Goal: Task Accomplishment & Management: Manage account settings

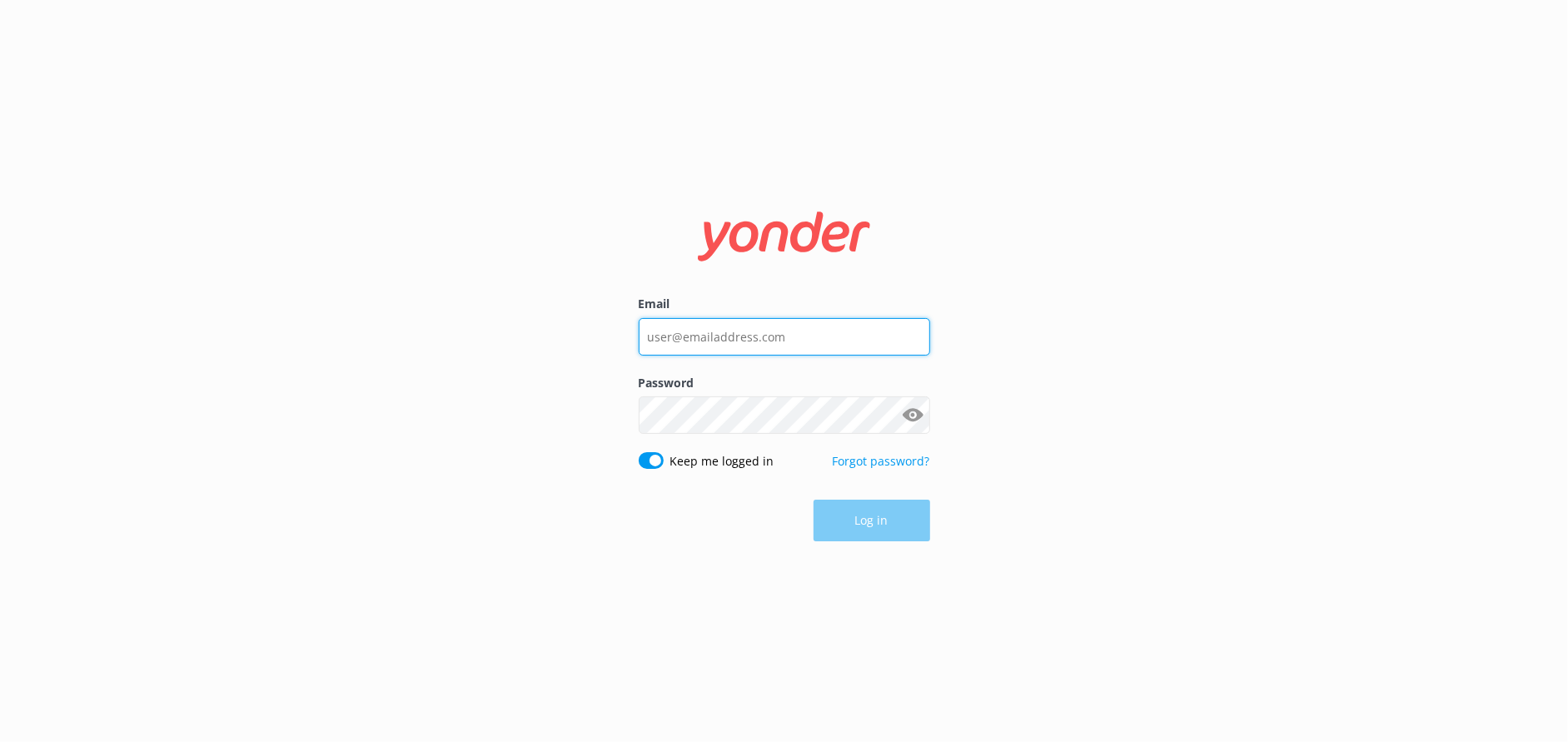
type input "info@Destin-real-estate.com"
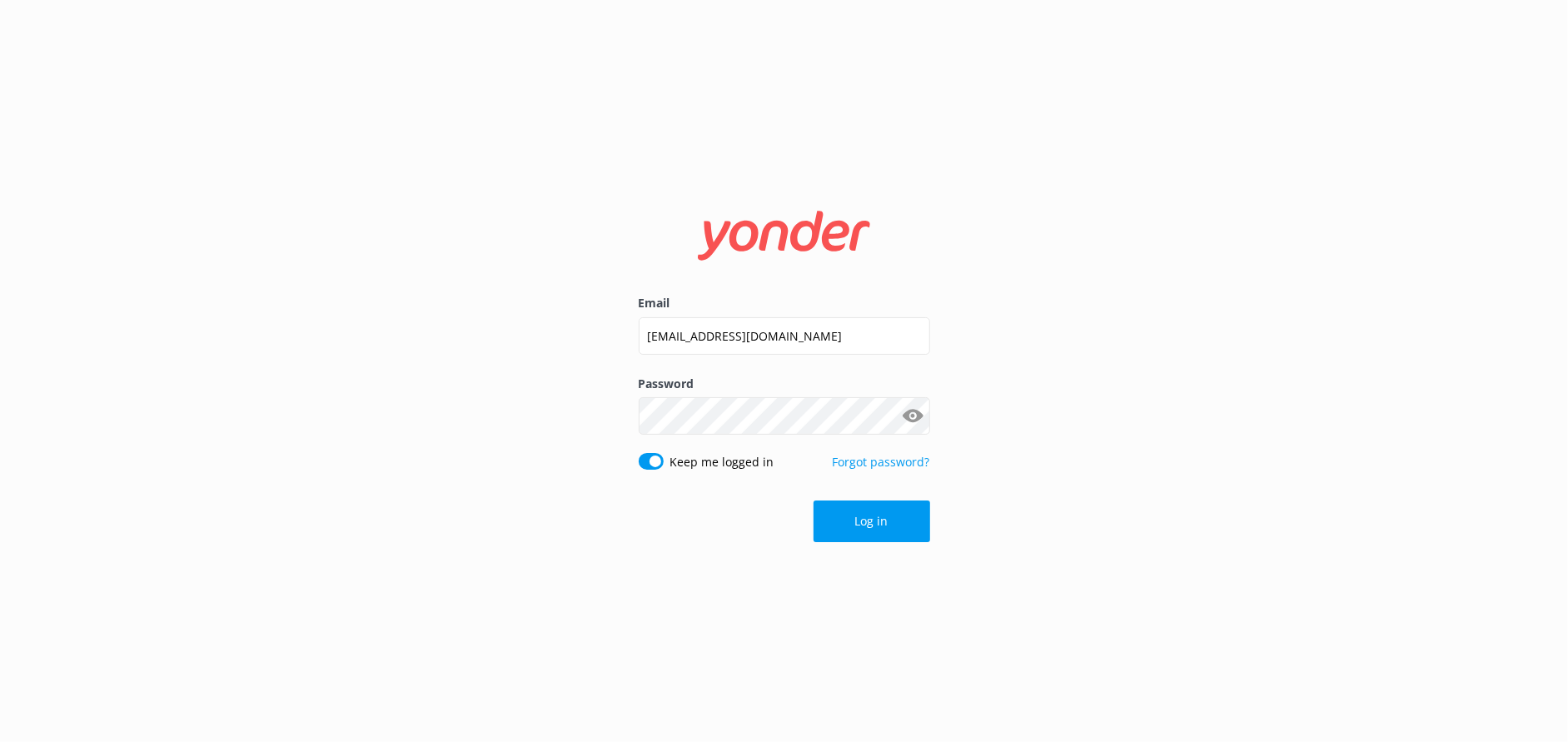
click at [841, 523] on div "Log in" at bounding box center [784, 520] width 292 height 41
click at [846, 528] on button "Log in" at bounding box center [872, 520] width 116 height 41
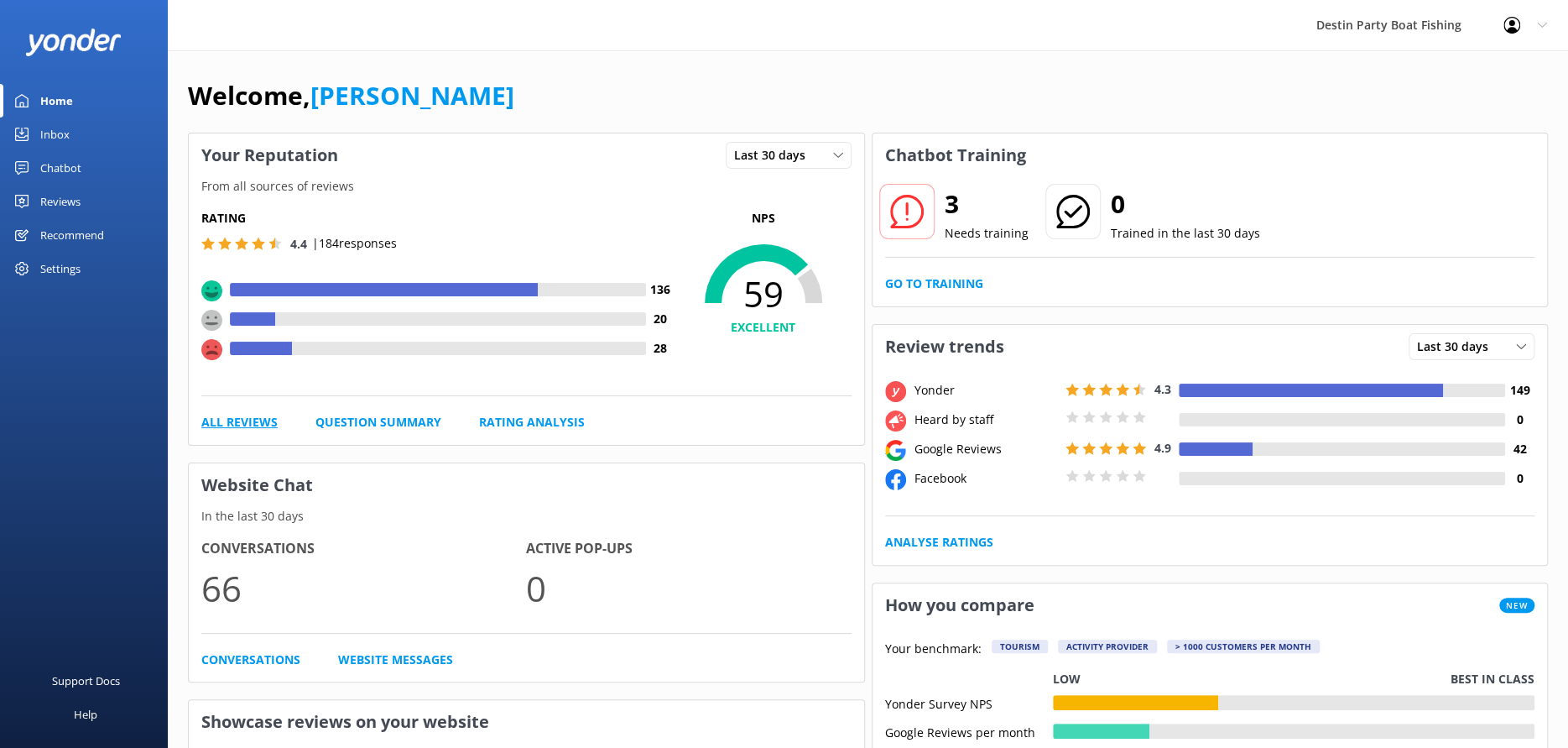
click at [258, 413] on link "All Reviews" at bounding box center [239, 422] width 76 height 18
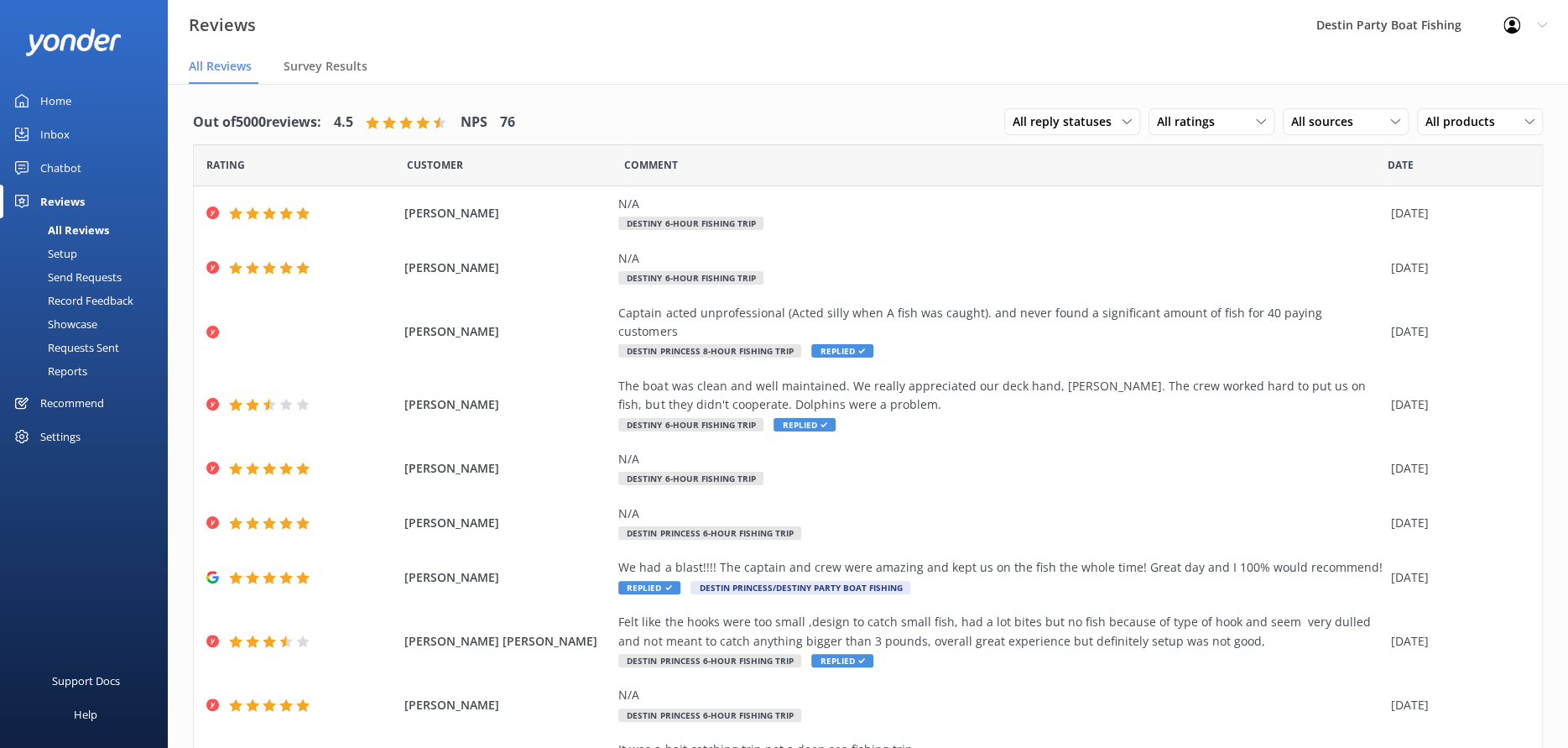
click at [41, 582] on div "Support Docs Help" at bounding box center [83, 609] width 167 height 278
click at [79, 108] on link "Home" at bounding box center [83, 101] width 167 height 34
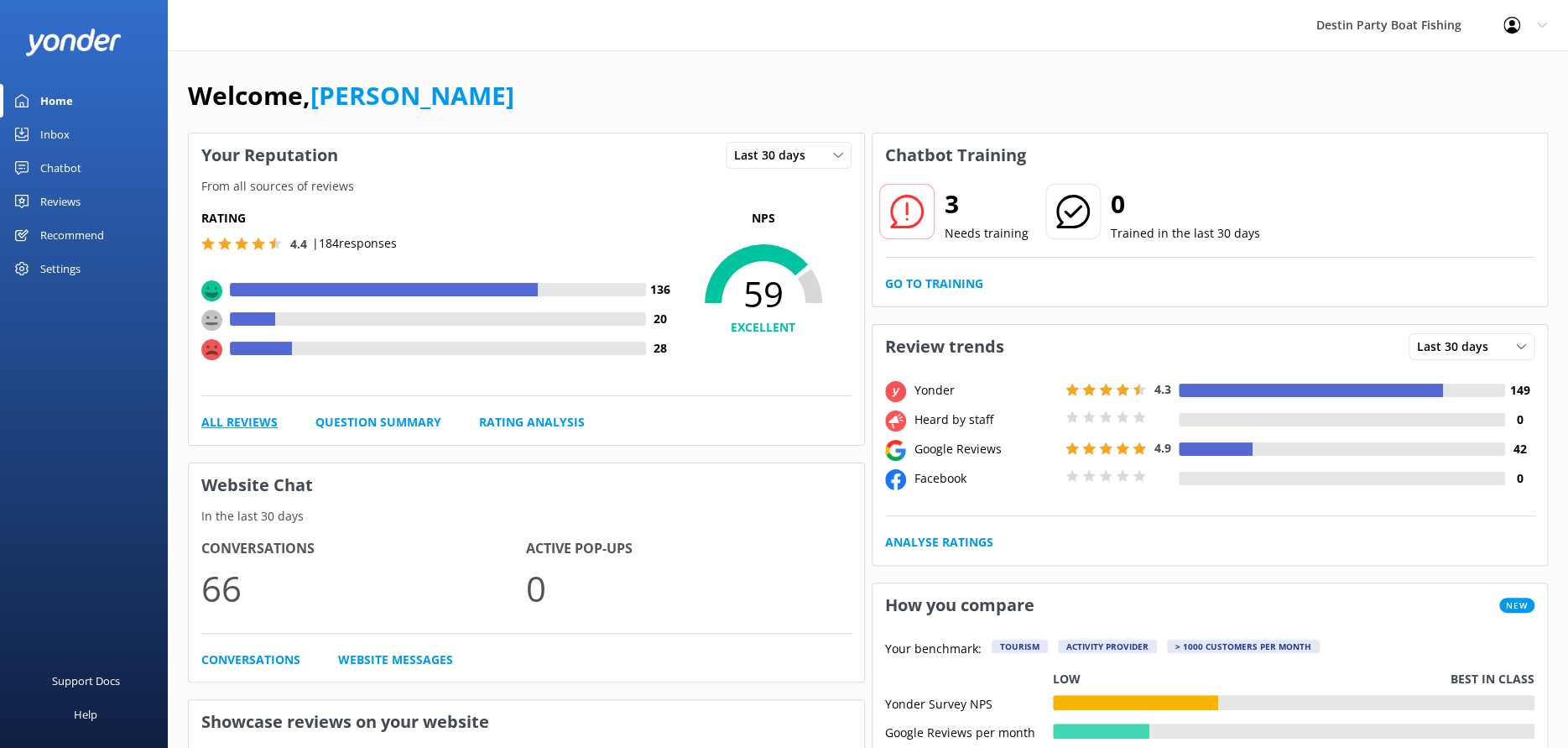
click at [231, 413] on link "All Reviews" at bounding box center [239, 422] width 76 height 18
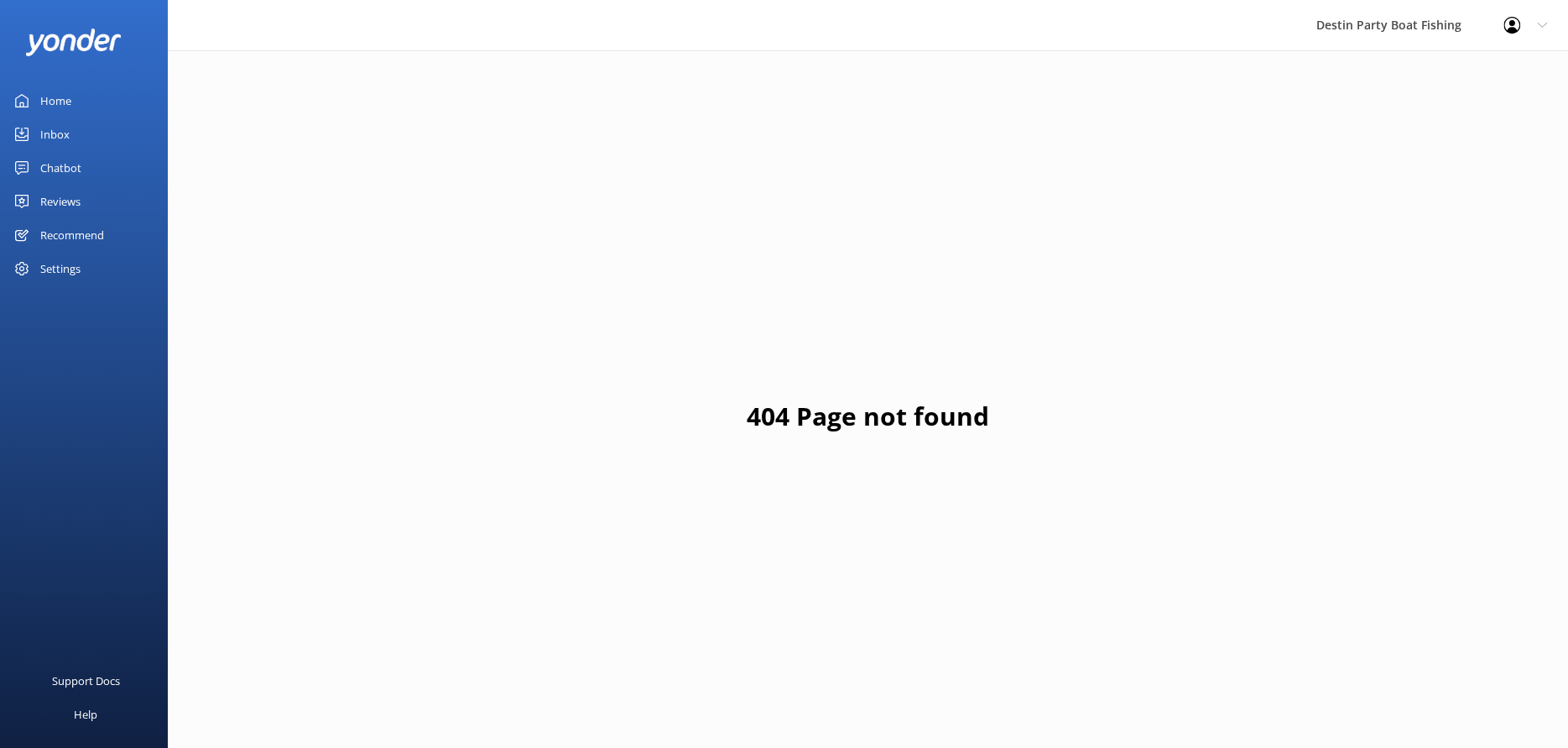
drag, startPoint x: 61, startPoint y: 99, endPoint x: 67, endPoint y: 106, distance: 9.2
click at [61, 99] on div "Home" at bounding box center [56, 101] width 31 height 34
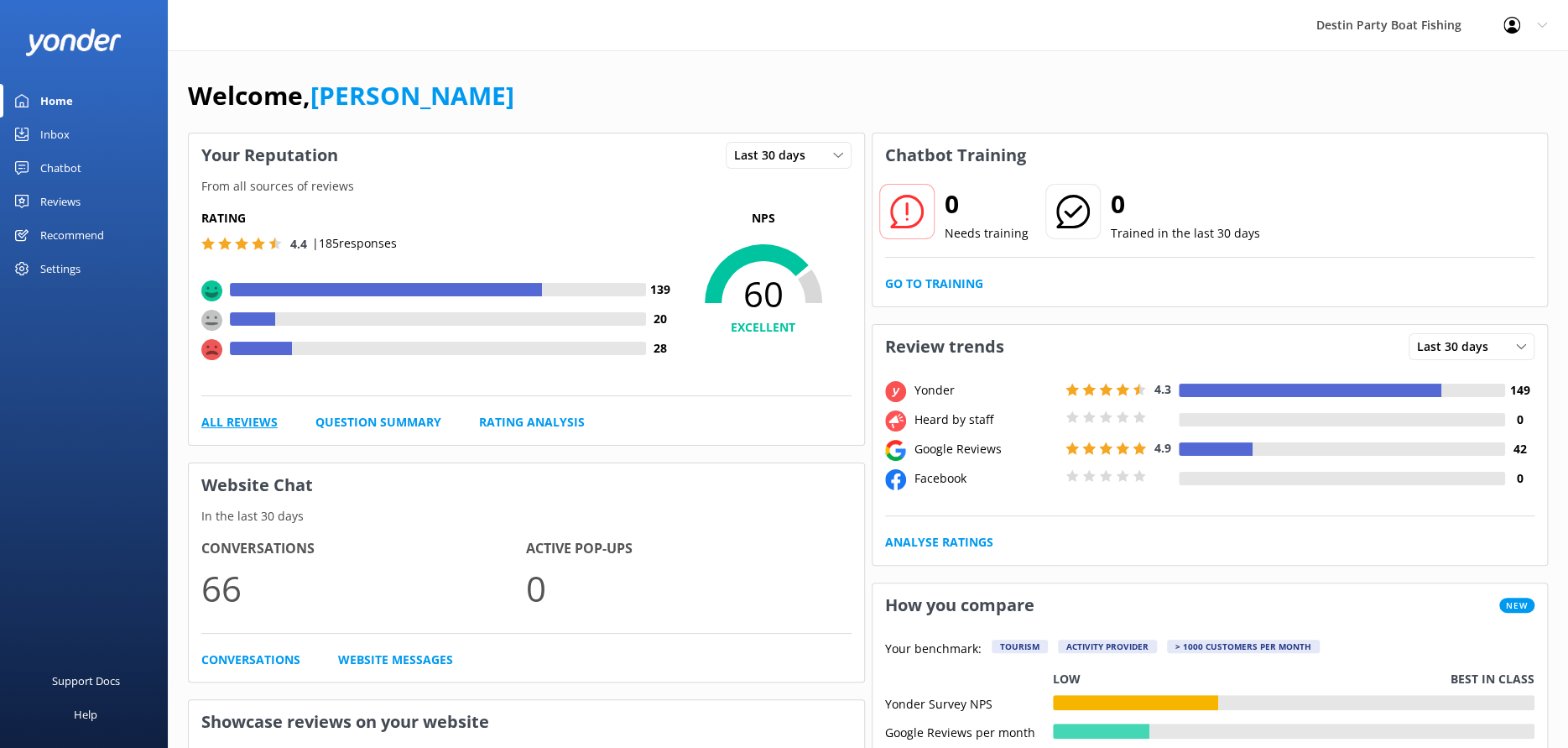
click at [254, 418] on link "All Reviews" at bounding box center [239, 422] width 76 height 18
